Goal: Task Accomplishment & Management: Manage account settings

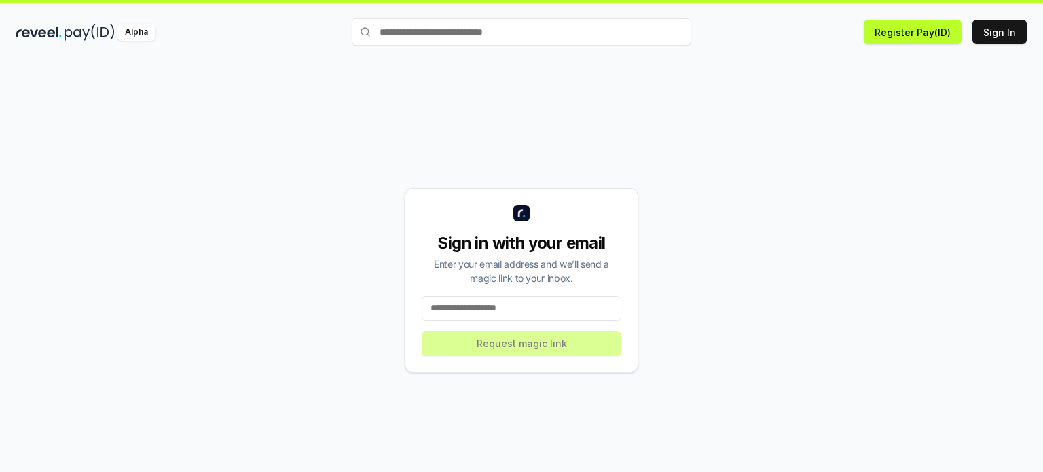
scroll to position [38, 0]
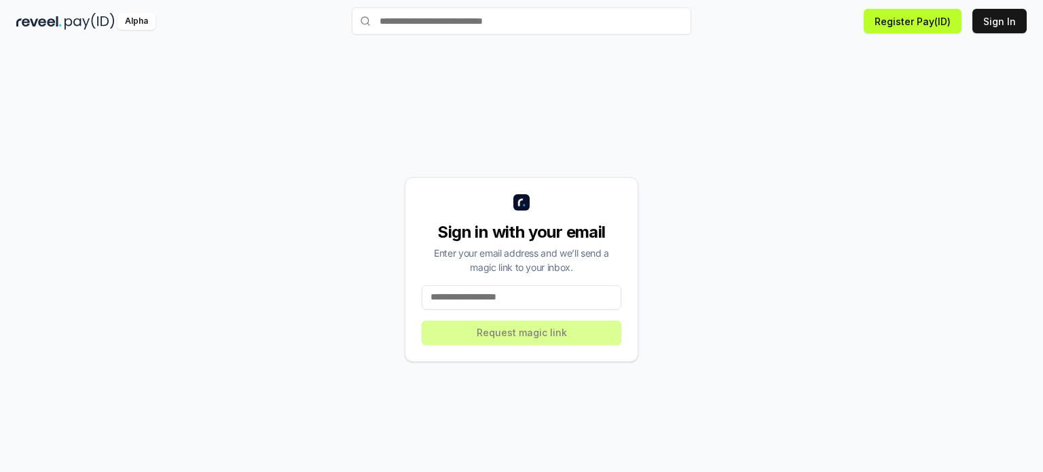
click at [503, 308] on input at bounding box center [522, 297] width 200 height 24
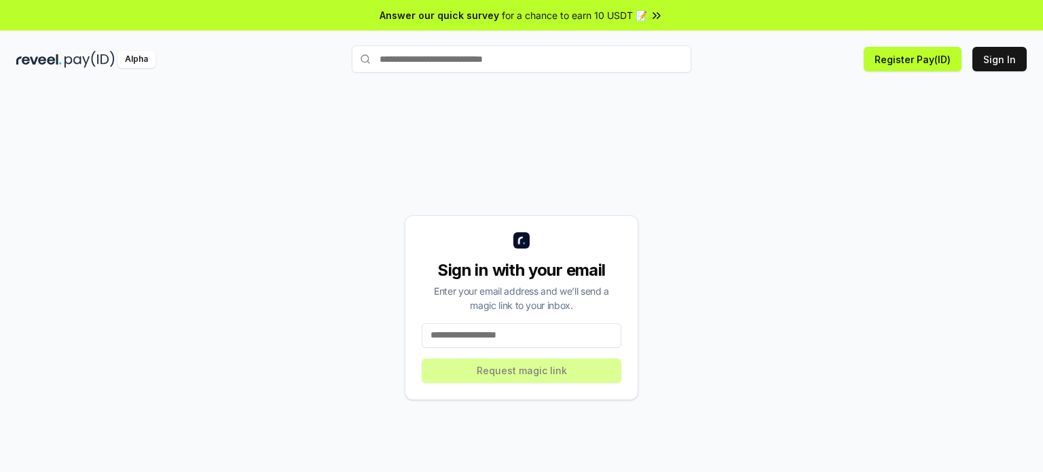
click at [532, 64] on input "text" at bounding box center [522, 59] width 340 height 27
click at [468, 109] on div "Sign in with your email Enter your email address and we’ll send a magic link to…" at bounding box center [521, 307] width 1011 height 407
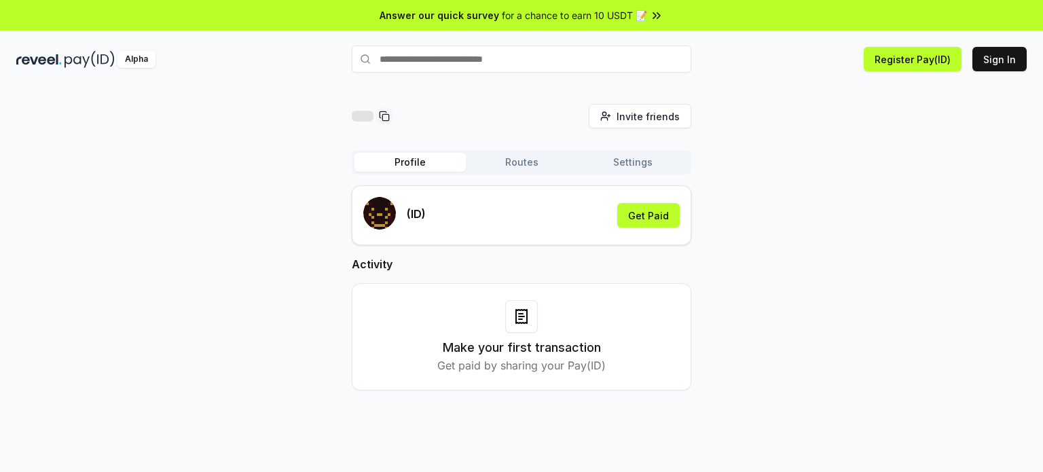
click at [626, 157] on button "Settings" at bounding box center [632, 162] width 111 height 19
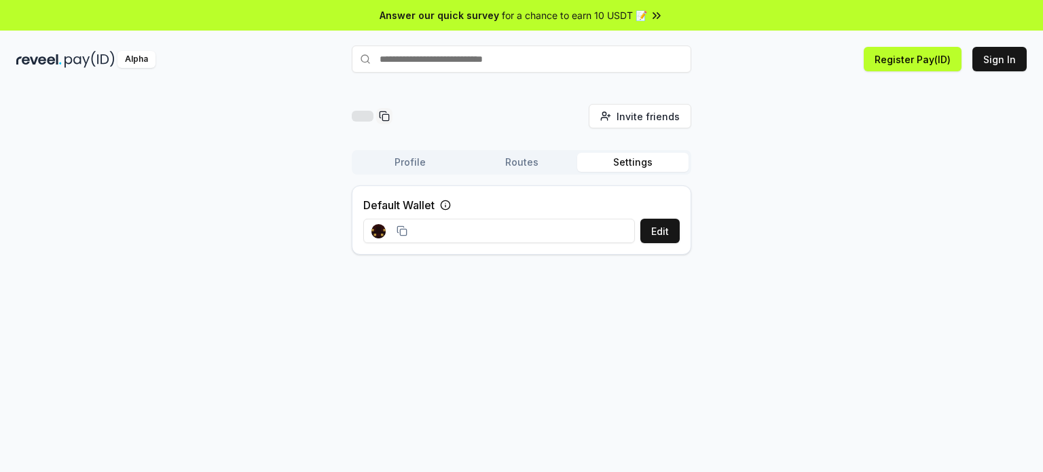
click at [545, 157] on button "Routes" at bounding box center [521, 162] width 111 height 19
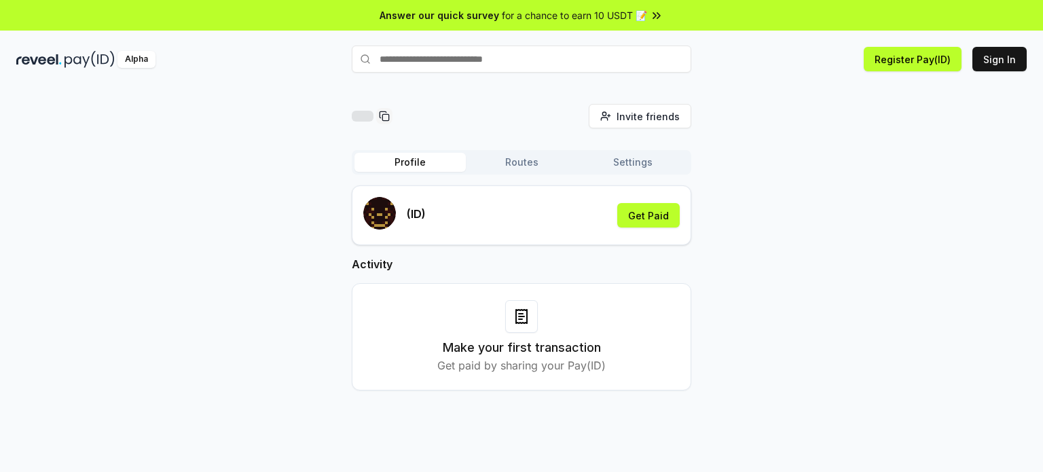
click at [444, 160] on button "Profile" at bounding box center [410, 162] width 111 height 19
click at [366, 113] on div at bounding box center [363, 116] width 22 height 11
click at [410, 164] on button "Profile" at bounding box center [410, 162] width 111 height 19
